Goal: Task Accomplishment & Management: Manage account settings

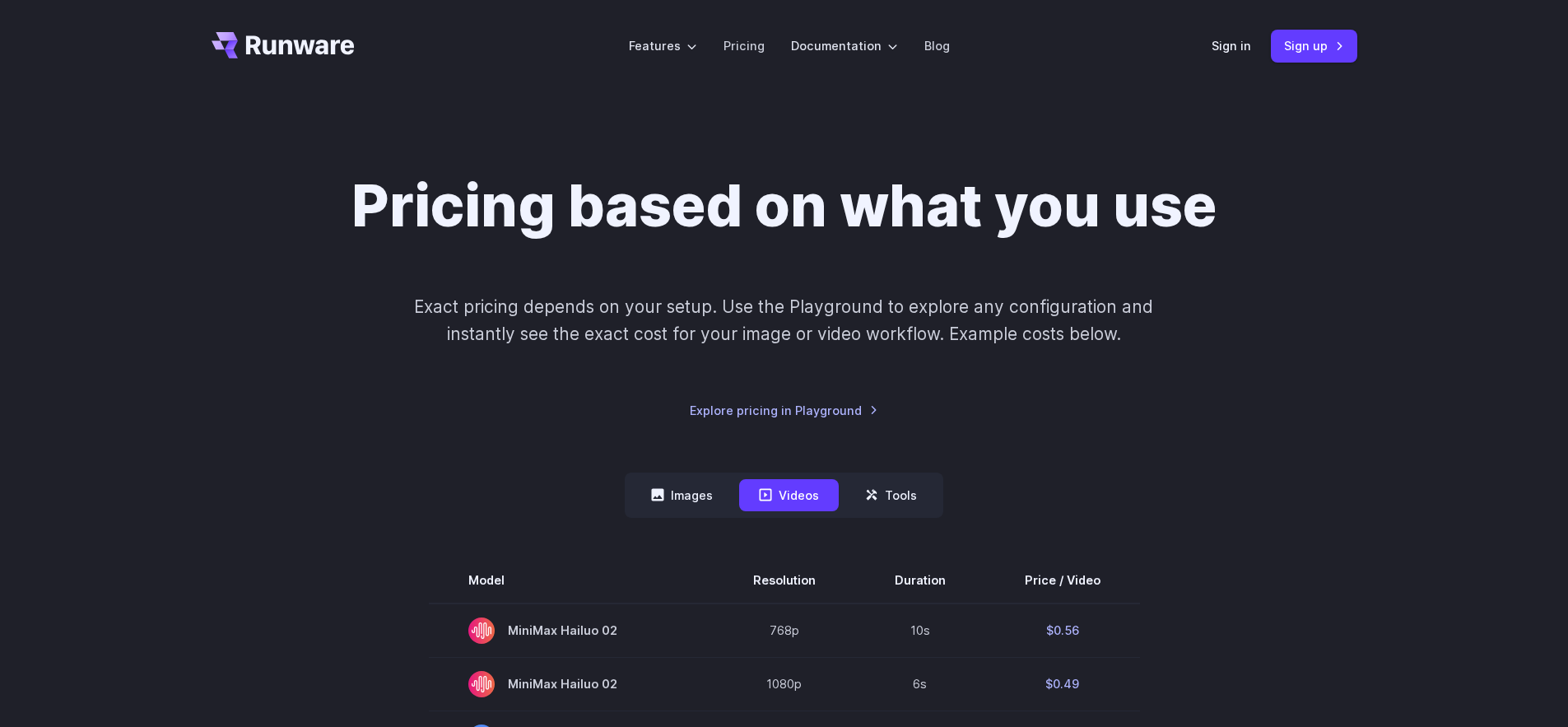
click at [1228, 40] on link "Sign in" at bounding box center [1231, 46] width 39 height 19
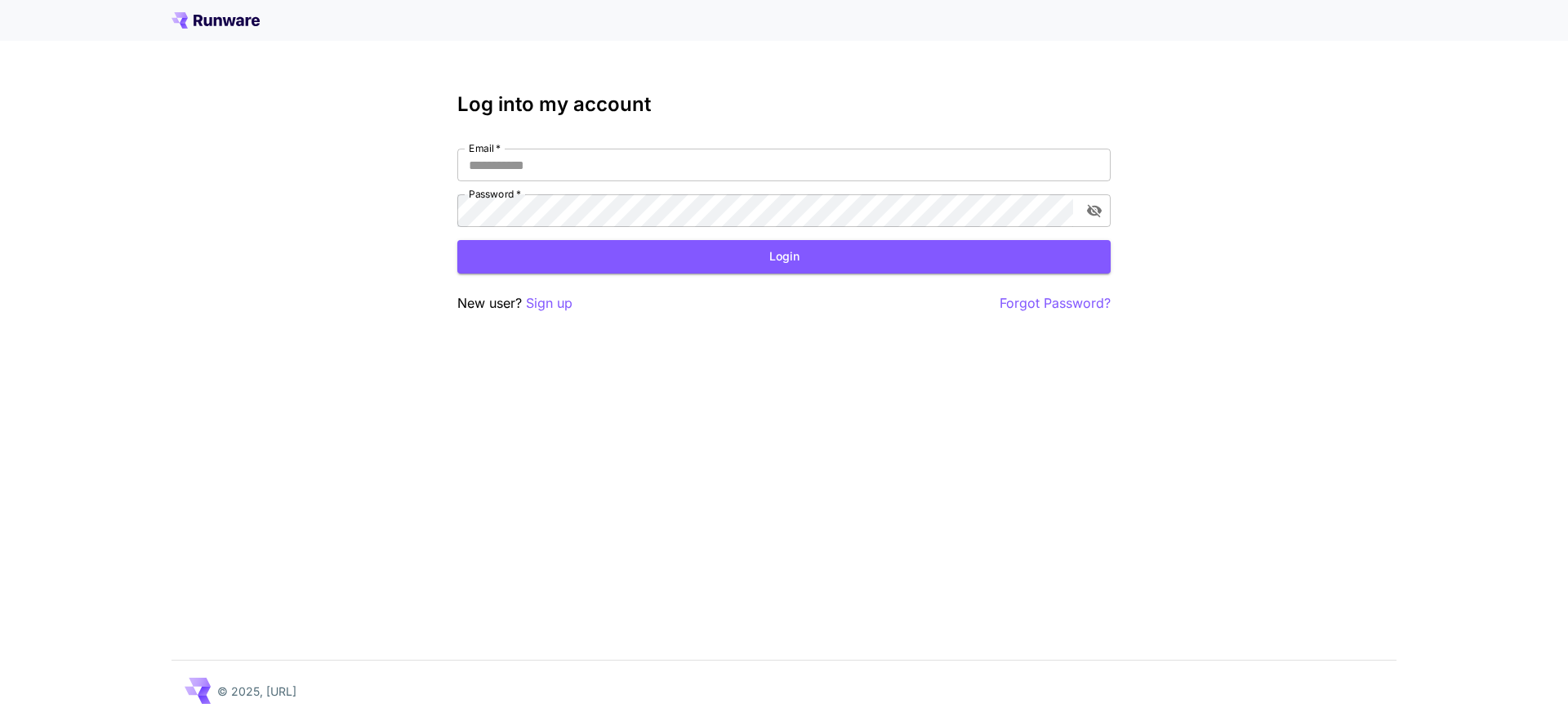
click at [507, 140] on div "Log into my account Email   * Email   * Password   * Password   * Login New use…" at bounding box center [784, 203] width 653 height 220
click at [552, 187] on div "Email   * Email   * Password   * Password   *" at bounding box center [784, 188] width 653 height 79
drag, startPoint x: 569, startPoint y: 161, endPoint x: 578, endPoint y: 167, distance: 10.8
click at [569, 161] on input "Email   *" at bounding box center [784, 165] width 653 height 33
type input "**********"
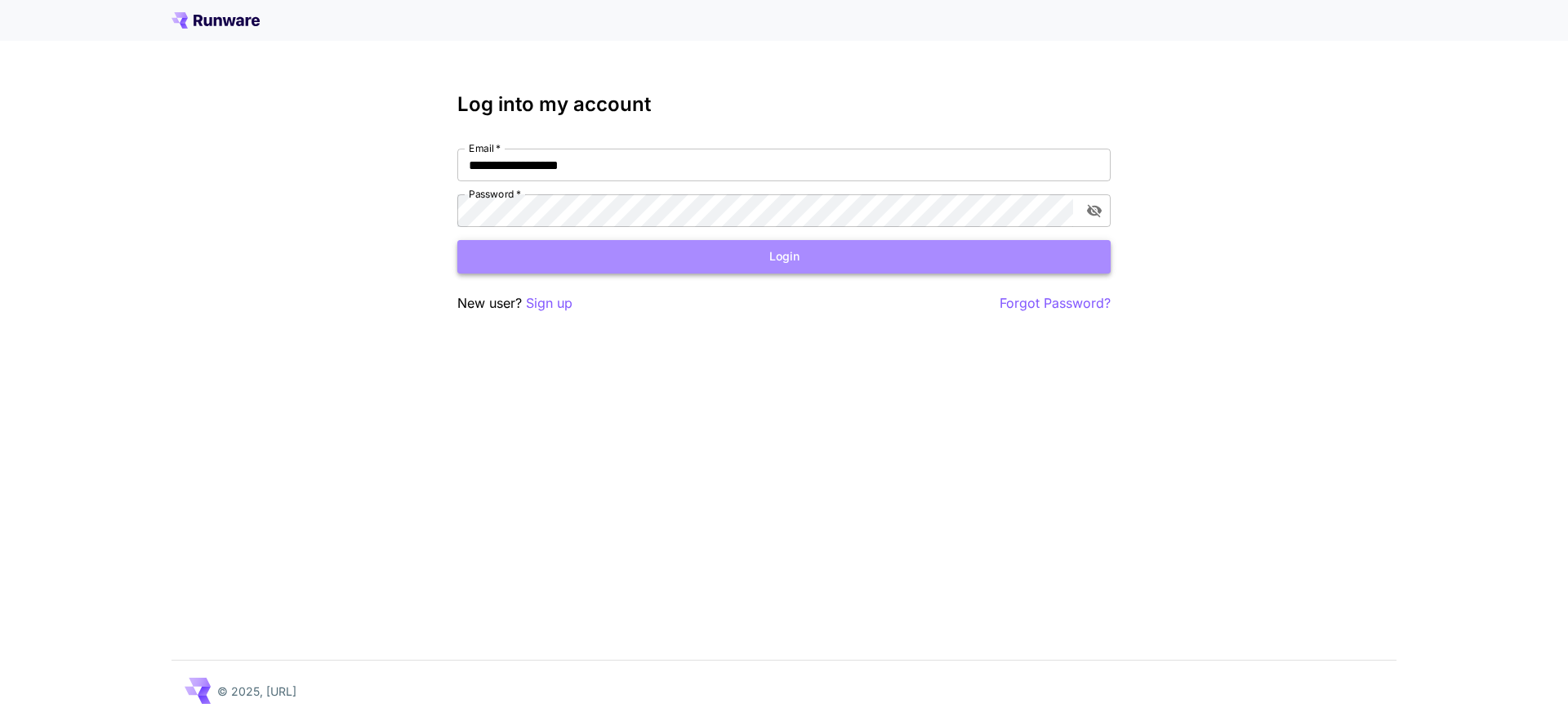
click at [796, 258] on button "Login" at bounding box center [784, 257] width 653 height 34
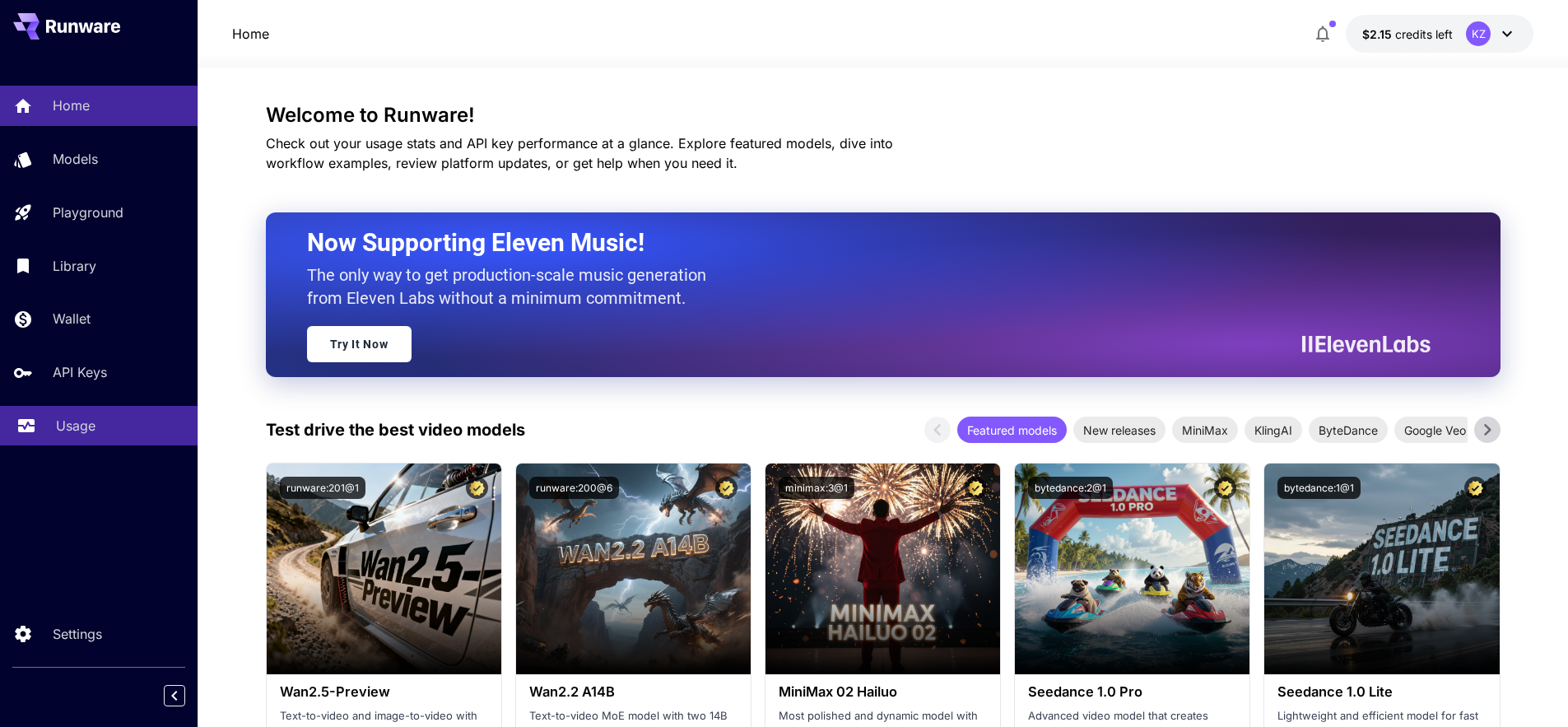
click at [100, 439] on link "Usage" at bounding box center [98, 426] width 198 height 40
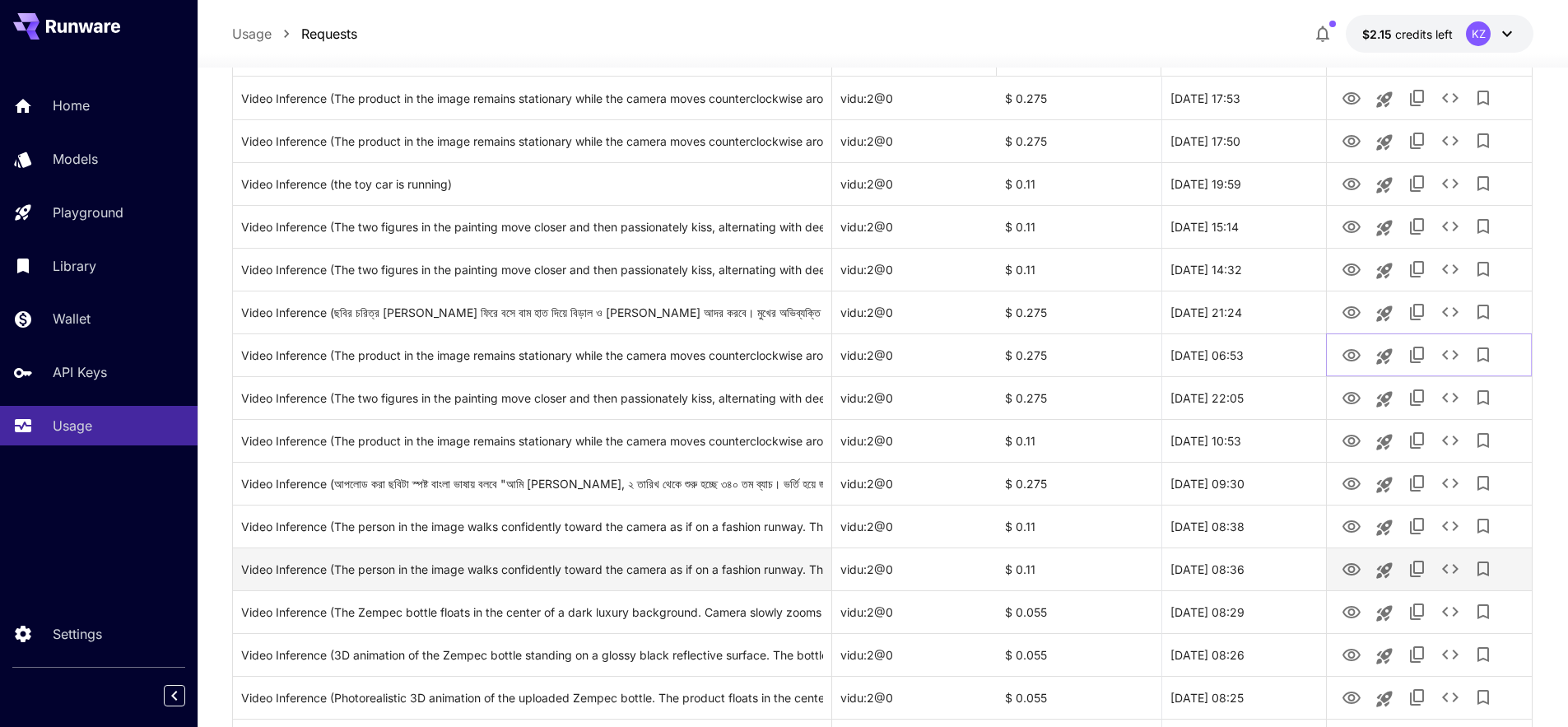
scroll to position [249, 0]
